Goal: Task Accomplishment & Management: Manage account settings

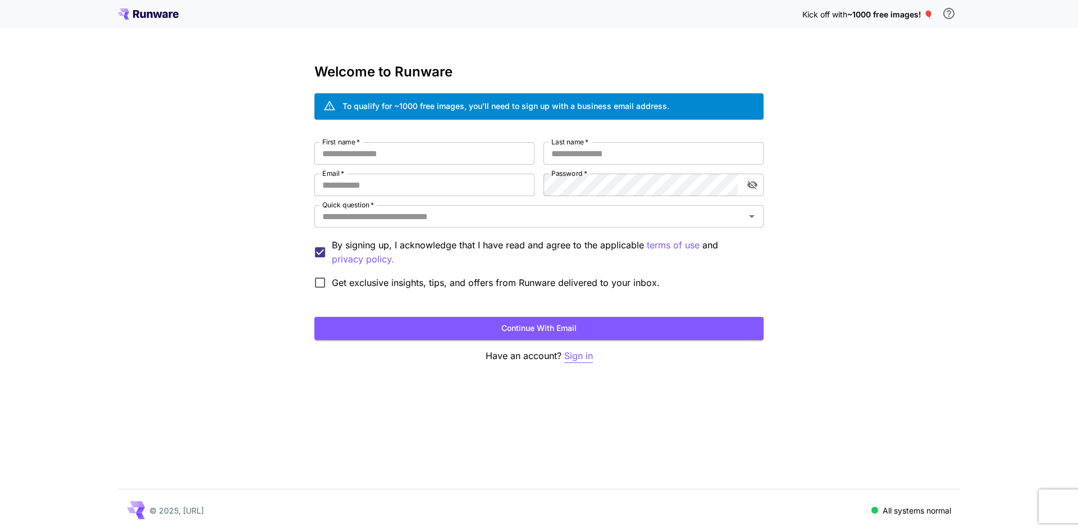
click at [570, 359] on p "Sign in" at bounding box center [578, 356] width 29 height 14
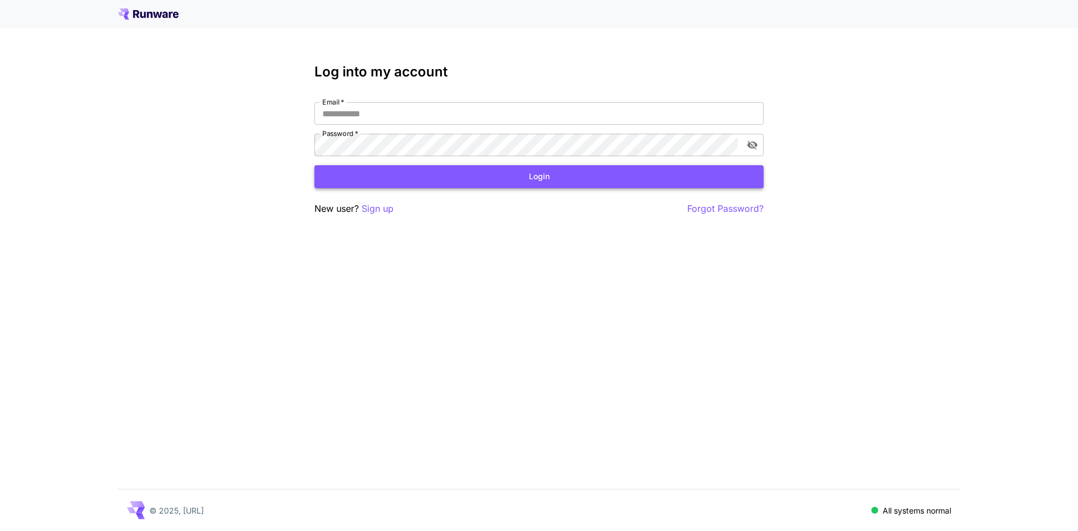
type input "**********"
click at [365, 175] on button "Login" at bounding box center [538, 176] width 449 height 23
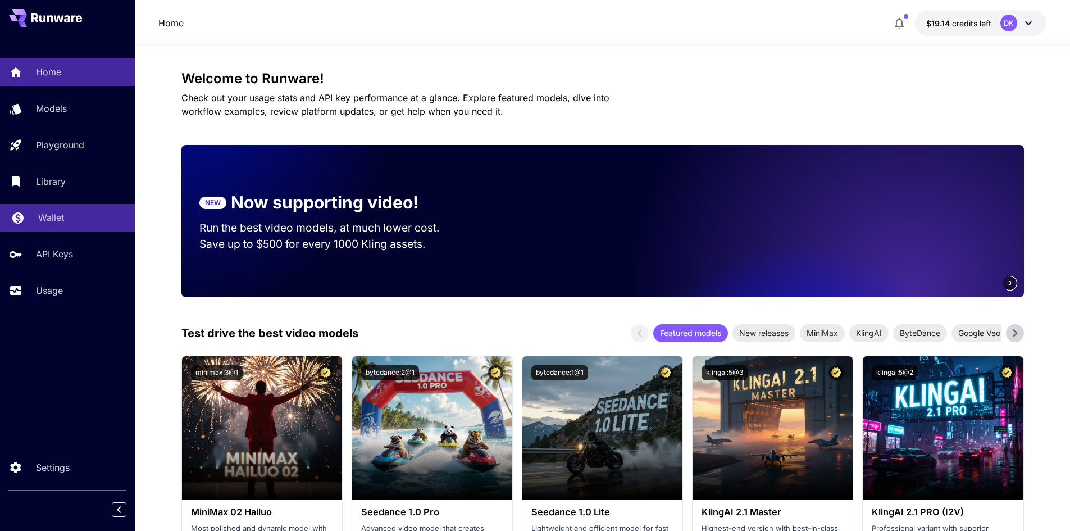
click at [25, 223] on link "Wallet" at bounding box center [67, 218] width 135 height 28
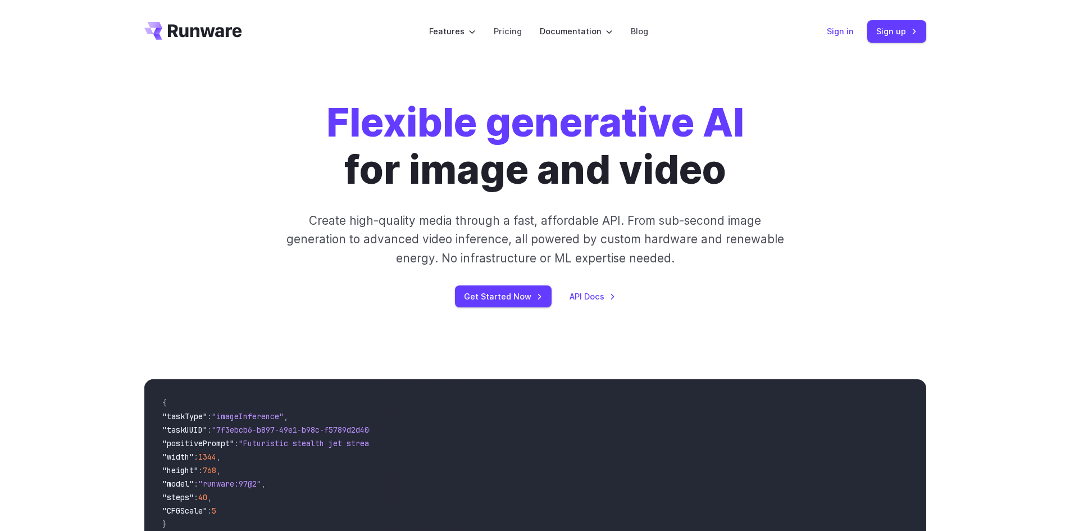
click at [854, 30] on link "Sign in" at bounding box center [840, 31] width 27 height 13
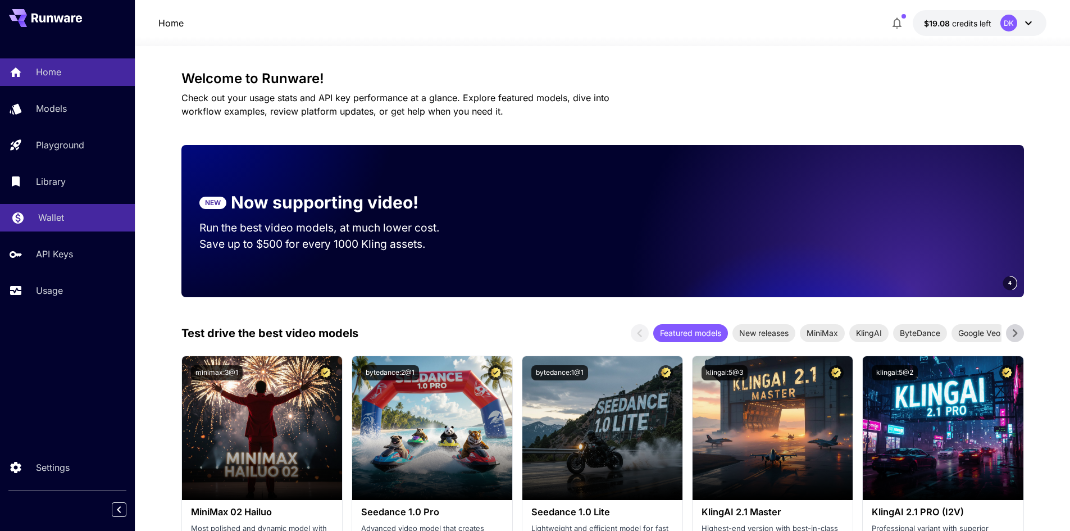
click at [38, 217] on p "Wallet" at bounding box center [51, 217] width 26 height 13
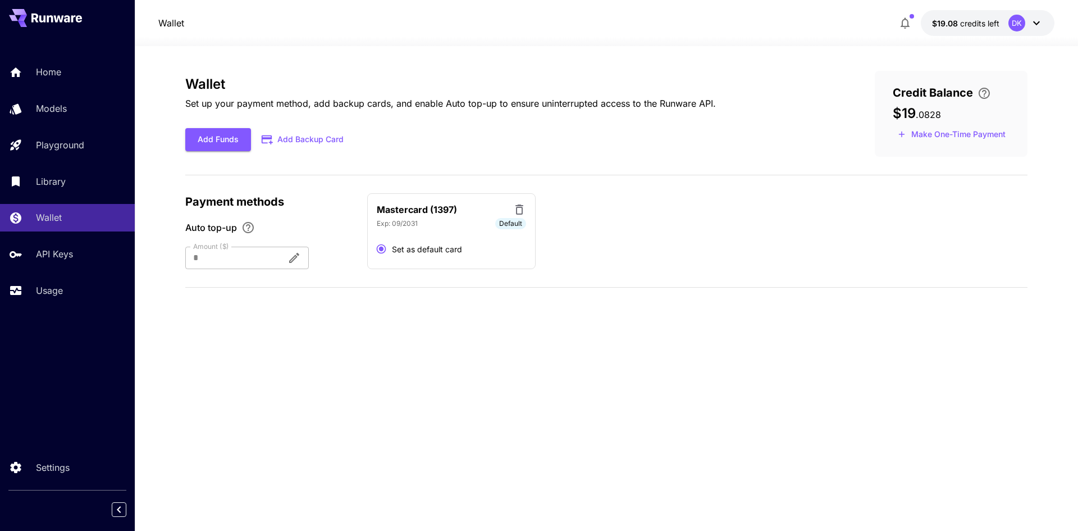
click at [980, 93] on icon "\a Enter your card details and choose an Auto top-up amount to avoid service in…" at bounding box center [984, 92] width 13 height 13
click at [29, 112] on link "Models" at bounding box center [67, 109] width 135 height 28
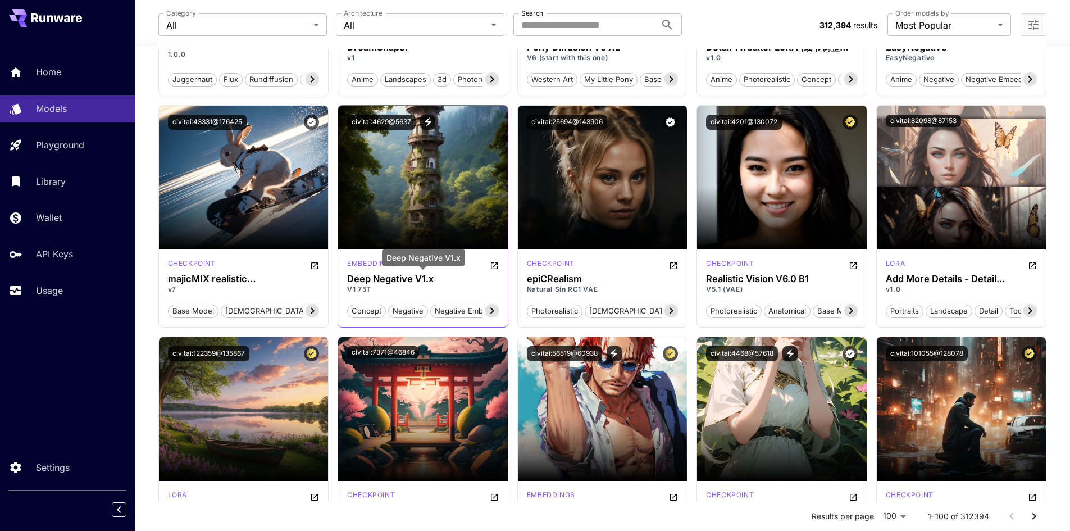
scroll to position [1516, 0]
